Goal: Task Accomplishment & Management: Complete application form

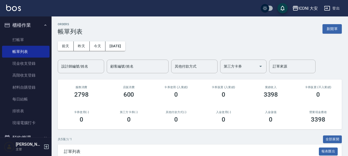
scroll to position [52, 0]
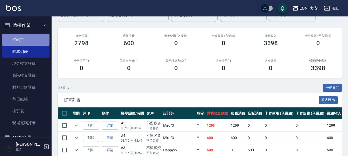
click at [26, 38] on link "打帳單" at bounding box center [25, 40] width 47 height 12
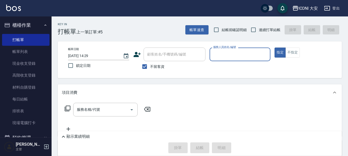
click at [224, 53] on input "服務人員姓名/編號" at bounding box center [240, 54] width 56 height 9
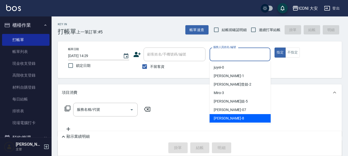
click at [218, 121] on span "Yulisa -8" at bounding box center [229, 118] width 30 height 5
type input "Yulisa-8"
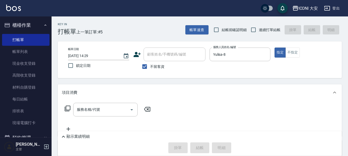
click at [67, 108] on icon at bounding box center [67, 109] width 6 height 6
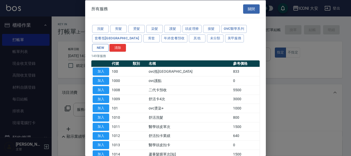
click at [109, 44] on button "NEW" at bounding box center [100, 48] width 16 height 8
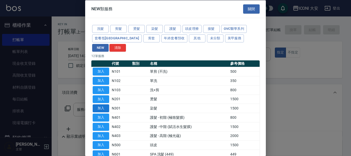
click at [105, 105] on button "加入" at bounding box center [101, 109] width 16 height 8
type input "染髮(N301)"
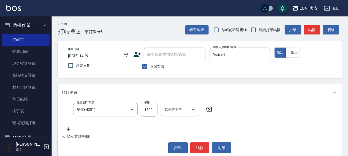
click at [152, 111] on input "1500" at bounding box center [149, 110] width 17 height 14
type input "1299"
click at [198, 146] on button "結帳" at bounding box center [199, 148] width 19 height 11
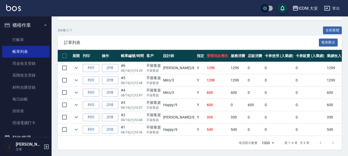
scroll to position [113, 0]
click at [11, 41] on link "打帳單" at bounding box center [25, 40] width 47 height 12
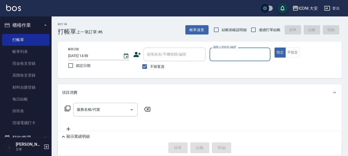
click at [232, 52] on input "服務人員姓名/編號" at bounding box center [240, 54] width 56 height 9
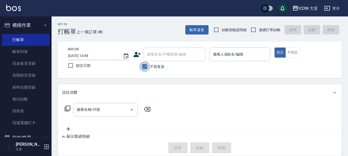
click at [144, 64] on input "不留客資" at bounding box center [144, 66] width 11 height 11
checkbox input "false"
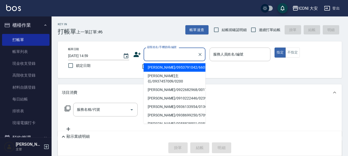
click at [154, 57] on input "顧客姓名/手機號碼/編號" at bounding box center [170, 54] width 49 height 9
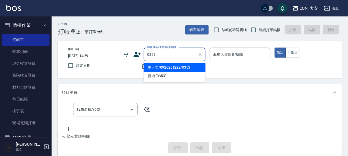
click at [168, 70] on li "畢人文/0926231222/0353" at bounding box center [175, 67] width 62 height 9
type input "畢人文/0926231222/0353"
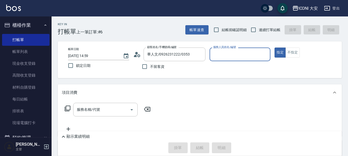
type input "Happy-9"
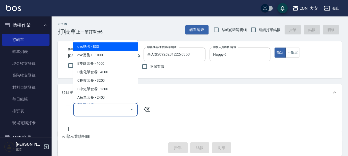
drag, startPoint x: 103, startPoint y: 108, endPoint x: 96, endPoint y: 107, distance: 7.0
click at [103, 110] on input "服務名稱/代號" at bounding box center [102, 109] width 52 height 9
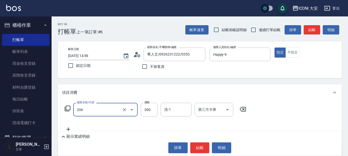
type input "洗髮(206)"
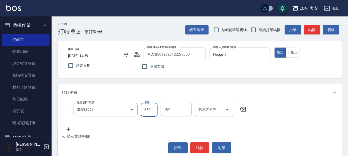
type input "350"
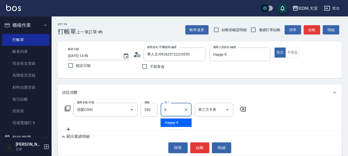
type input "Happy-9"
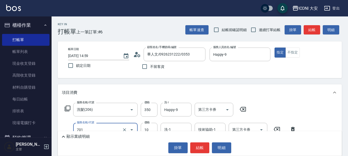
type input "[PERSON_NAME](701)"
type input "20"
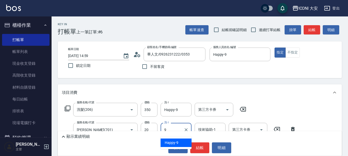
type input "Happy-9"
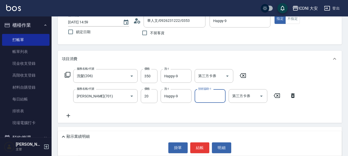
scroll to position [95, 0]
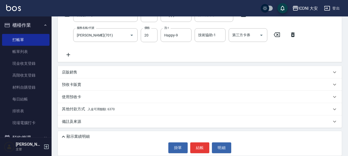
click at [105, 112] on p "其他付款方式 入金可用餘額: 6370" at bounding box center [88, 110] width 53 height 6
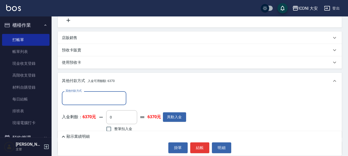
scroll to position [156, 0]
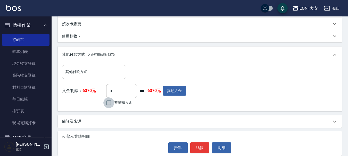
click at [109, 106] on input "整筆扣入金" at bounding box center [108, 103] width 11 height 11
checkbox input "true"
type input "370"
click at [203, 146] on button "結帳" at bounding box center [199, 148] width 19 height 11
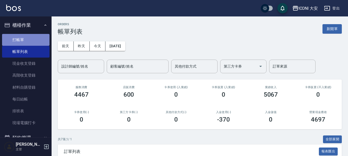
click at [32, 36] on link "打帳單" at bounding box center [25, 40] width 47 height 12
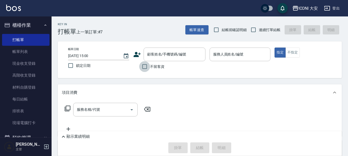
drag, startPoint x: 145, startPoint y: 66, endPoint x: 159, endPoint y: 62, distance: 15.3
click at [146, 65] on input "不留客資" at bounding box center [144, 66] width 11 height 11
checkbox input "true"
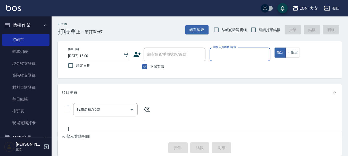
click at [240, 52] on input "服務人員姓名/編號" at bounding box center [240, 54] width 56 height 9
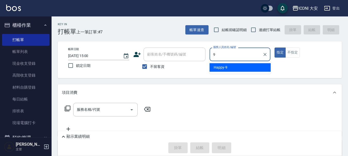
type input "Happy-9"
type button "true"
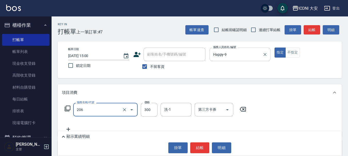
type input "洗髮(206)"
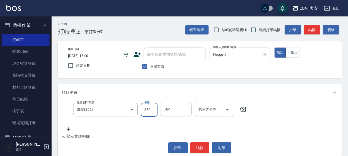
type input "350"
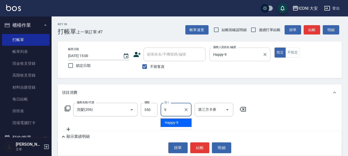
type input "Happy-9"
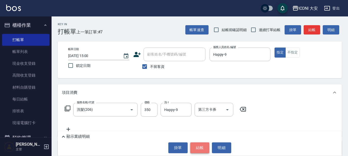
click at [201, 150] on button "結帳" at bounding box center [199, 148] width 19 height 11
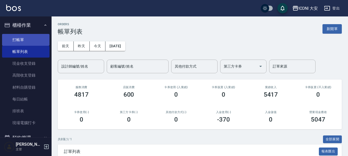
click at [22, 39] on link "打帳單" at bounding box center [25, 40] width 47 height 12
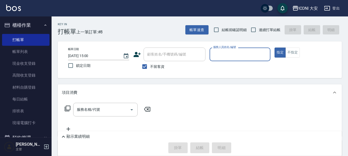
click at [229, 51] on input "服務人員姓名/編號" at bounding box center [240, 54] width 56 height 9
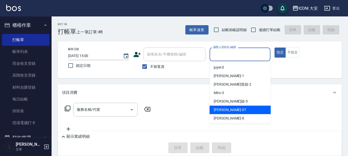
scroll to position [10, 0]
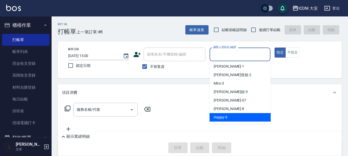
click at [223, 117] on span "Happy -9" at bounding box center [221, 117] width 14 height 5
type input "Happy-9"
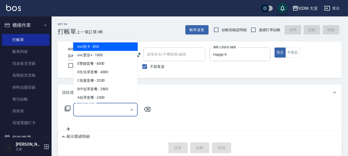
click at [114, 107] on input "服務名稱/代號" at bounding box center [102, 109] width 52 height 9
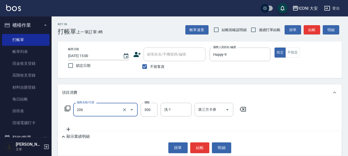
type input "洗髮(206)"
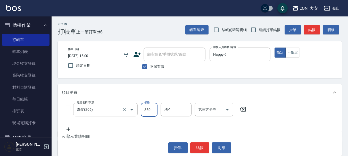
type input "350"
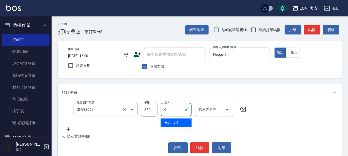
type input "Happy-9"
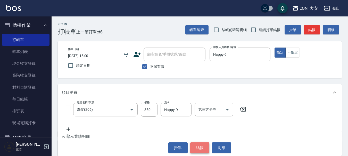
click at [193, 147] on button "結帳" at bounding box center [199, 148] width 19 height 11
